Goal: Task Accomplishment & Management: Manage account settings

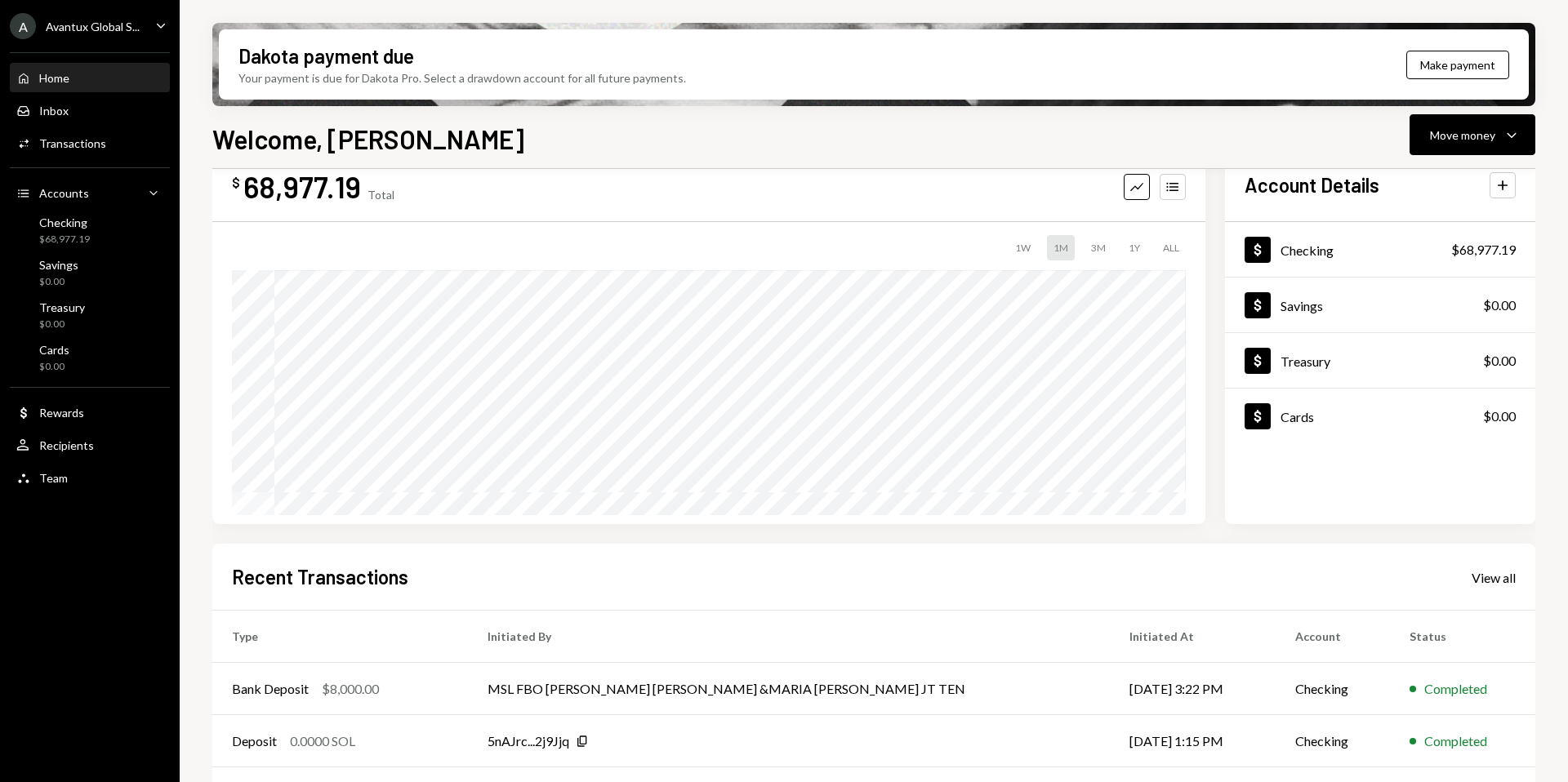
scroll to position [56, 0]
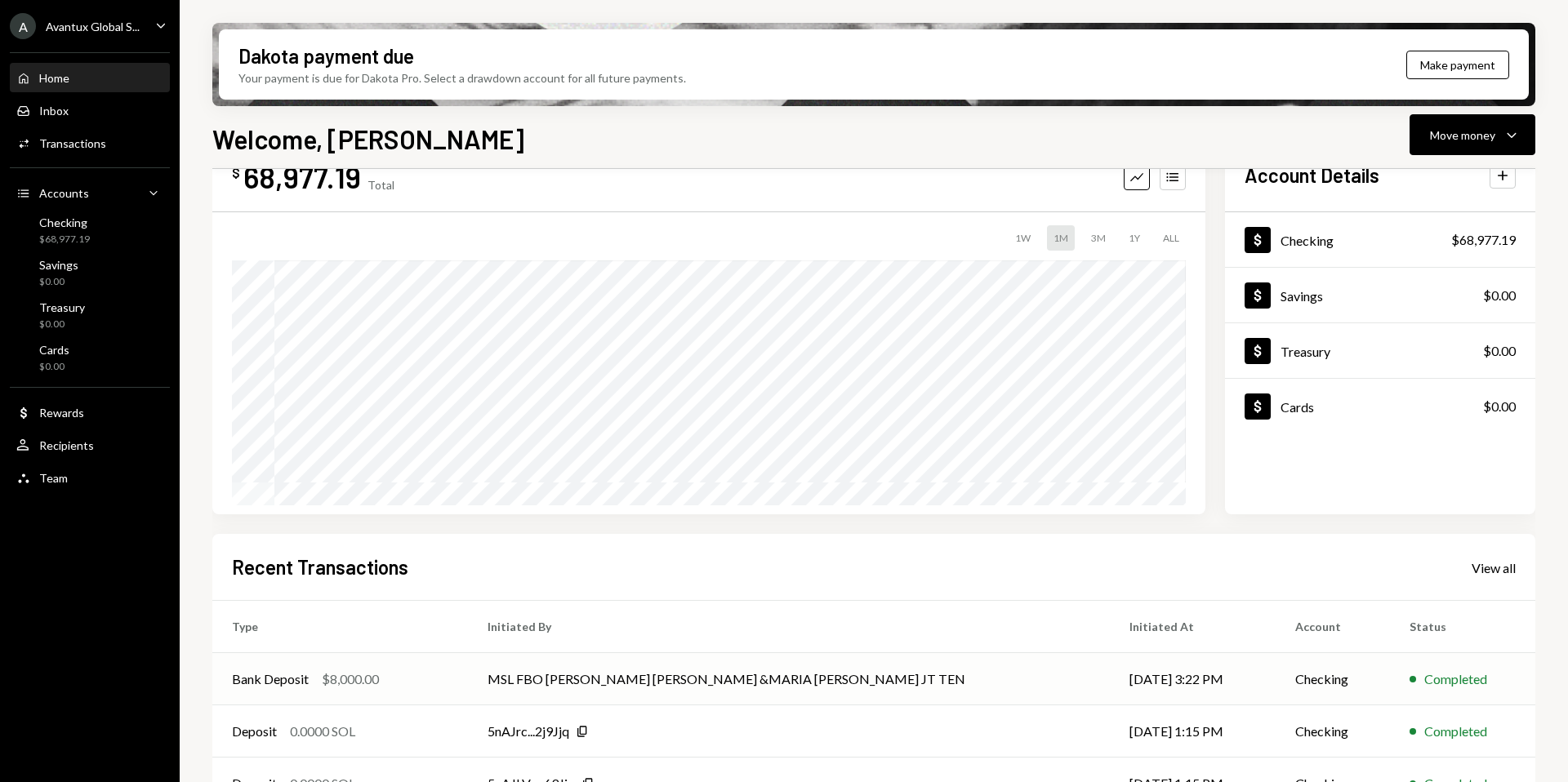
click at [698, 685] on td "MSL FBO [PERSON_NAME] [PERSON_NAME] &MARIA [PERSON_NAME] JT TEN" at bounding box center [789, 679] width 641 height 52
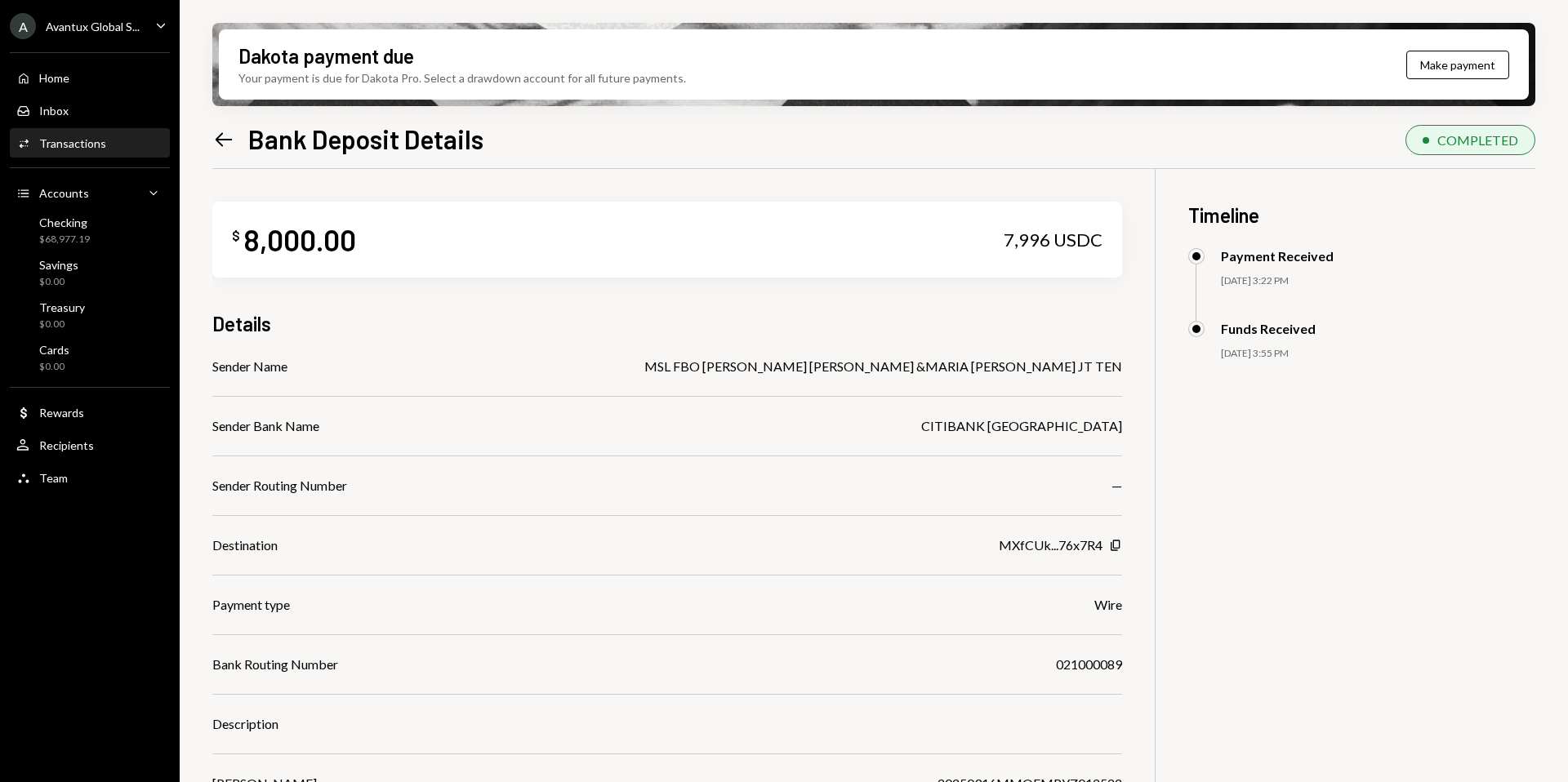
click at [79, 28] on div "Avantux Global S..." at bounding box center [92, 27] width 94 height 14
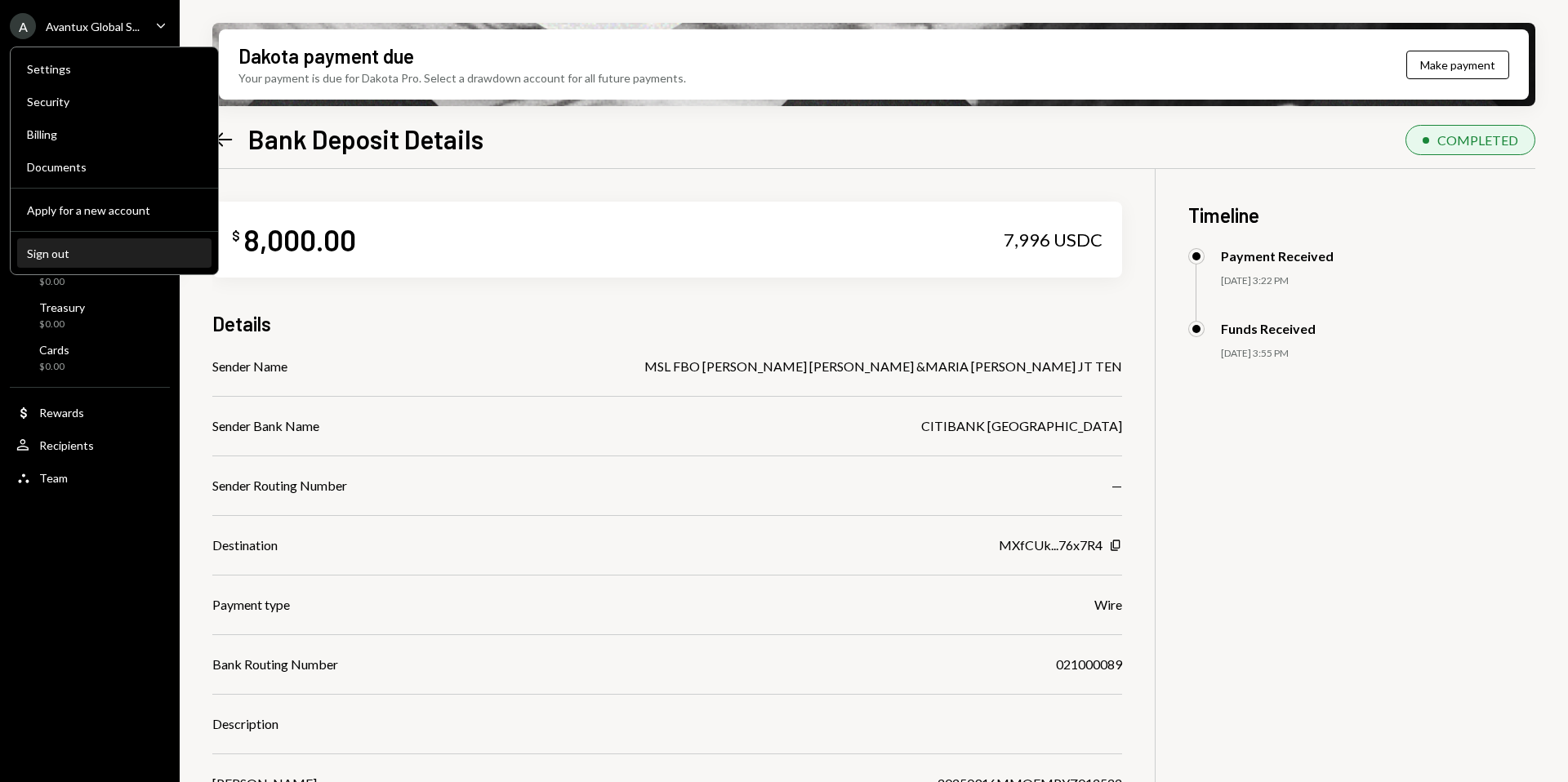
click at [61, 250] on div "Sign out" at bounding box center [114, 254] width 175 height 14
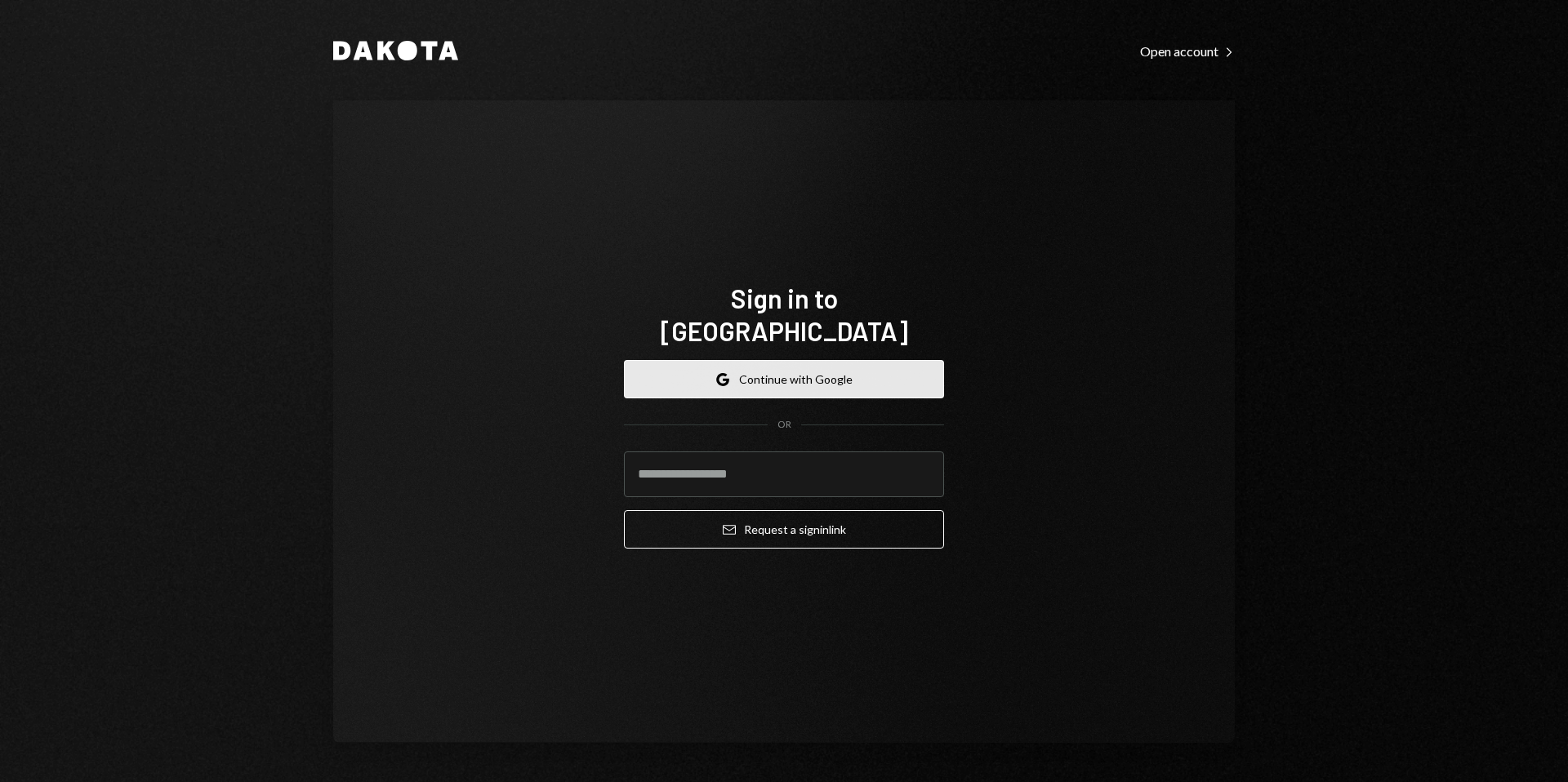
click at [768, 362] on button "Google Continue with Google" at bounding box center [784, 379] width 320 height 38
